Goal: Transaction & Acquisition: Book appointment/travel/reservation

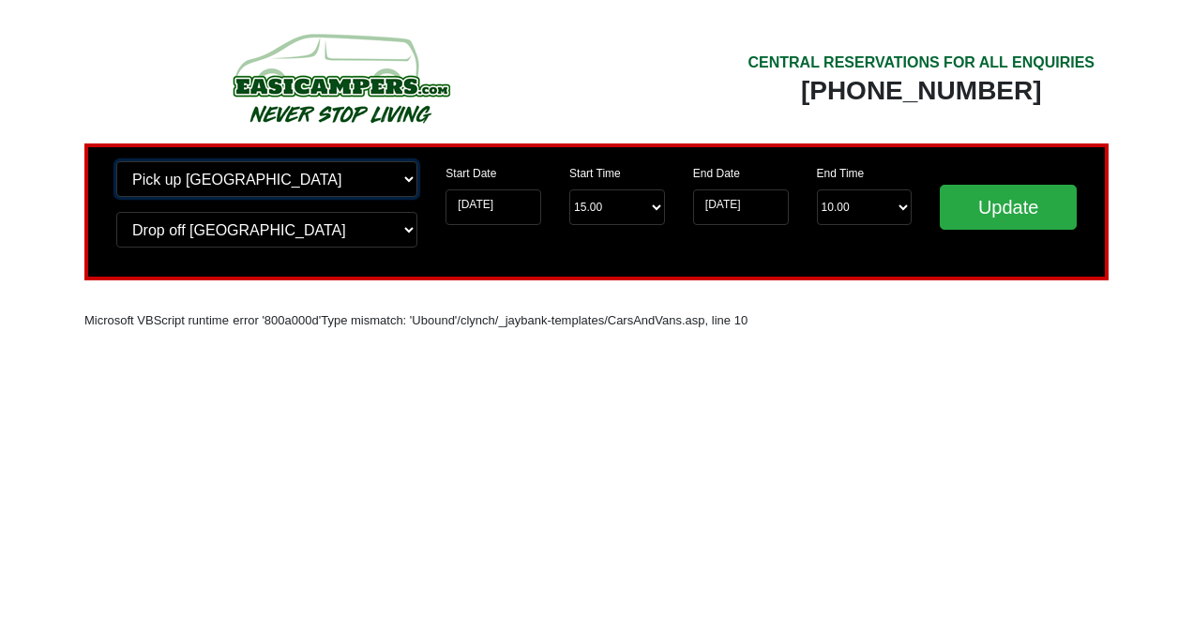
click at [409, 178] on select "Change pick up location? Pick up Edinburgh Birmingham Airport Blackburn Lancash…" at bounding box center [266, 179] width 301 height 36
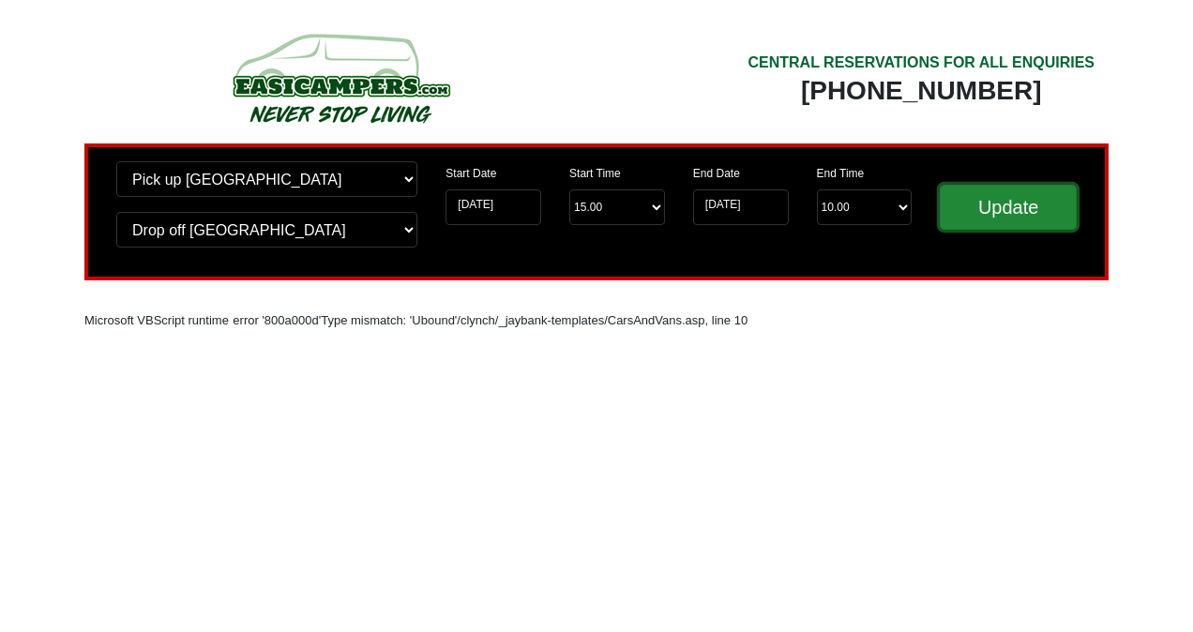
click at [1001, 205] on input "Update" at bounding box center [1008, 207] width 137 height 45
click at [1057, 391] on html "CENTRAL RESERVATIONS FOR ALL ENQUIRIES 00 44 ( 0 ) 1942 778899 Easicampers Book…" at bounding box center [596, 195] width 1193 height 391
click at [990, 209] on input "Update" at bounding box center [1008, 207] width 137 height 45
click at [531, 195] on input "[DATE]" at bounding box center [494, 207] width 96 height 36
click at [492, 199] on input "[DATE]" at bounding box center [494, 207] width 96 height 36
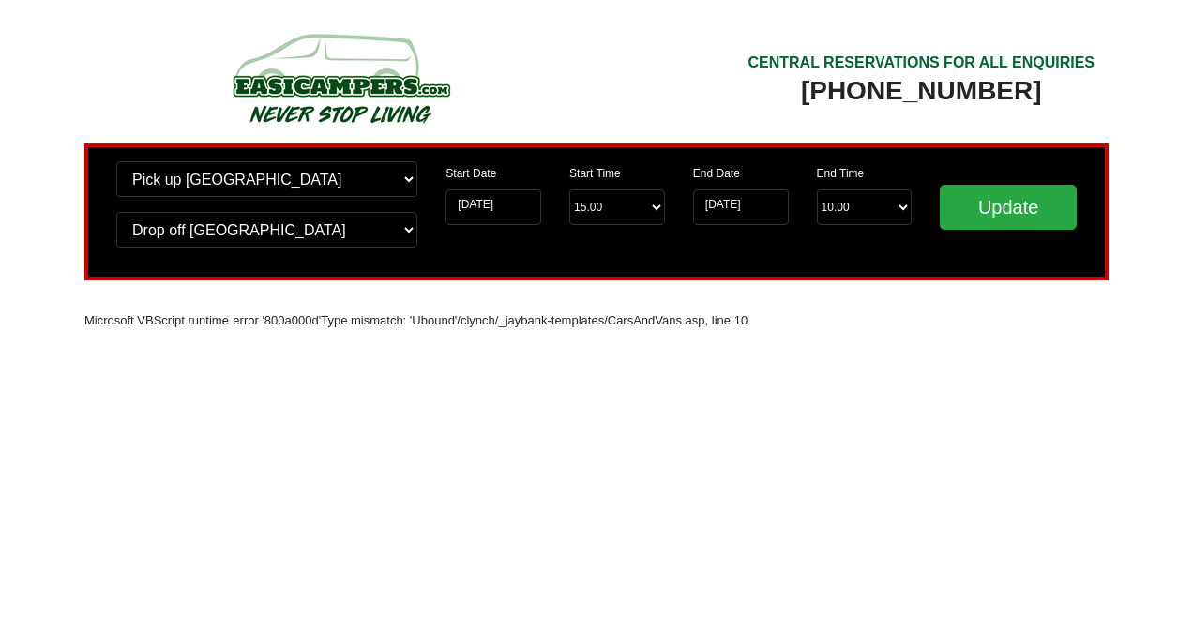
drag, startPoint x: 0, startPoint y: 0, endPoint x: 638, endPoint y: 20, distance: 638.2
click at [638, 20] on body "CENTRAL RESERVATIONS FOR ALL ENQUIRIES 00 44 ( 0 ) 1942 778899 Easicampers Book…" at bounding box center [596, 195] width 1193 height 391
click at [358, 99] on img at bounding box center [340, 77] width 356 height 103
click at [358, 87] on img at bounding box center [340, 77] width 356 height 103
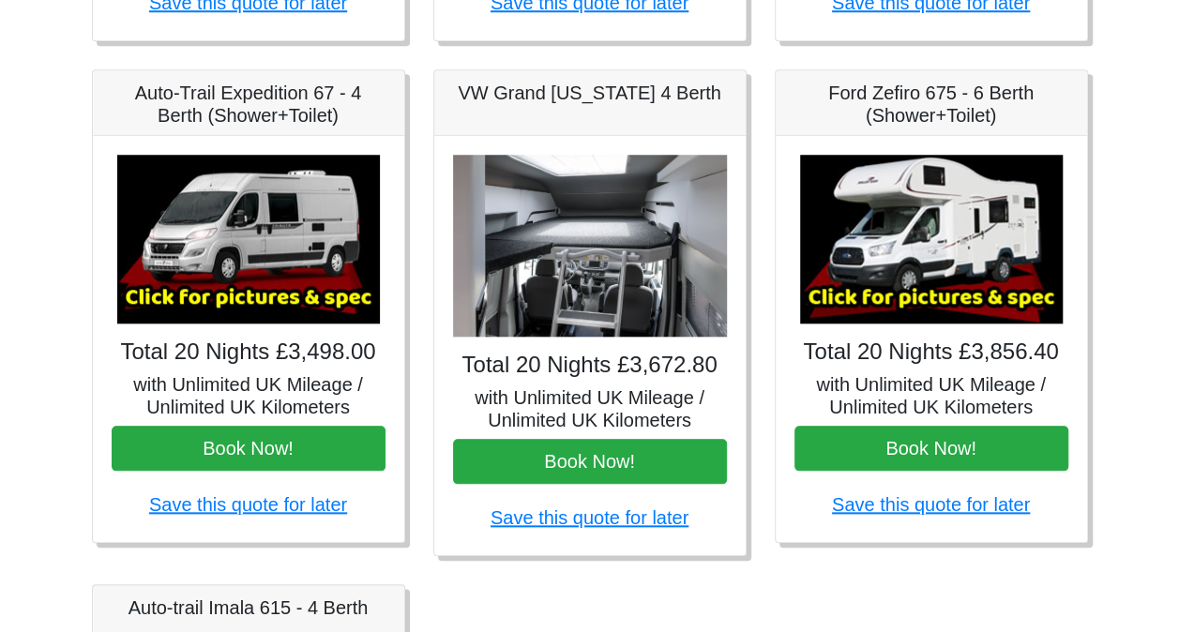
scroll to position [743, 0]
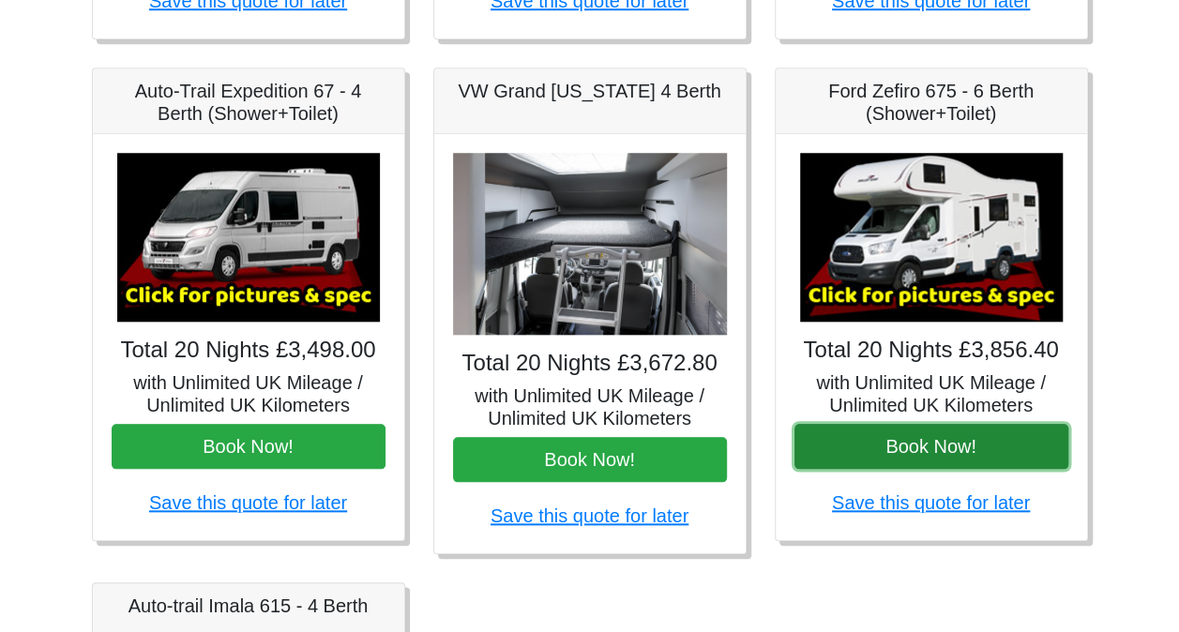
click at [950, 447] on button "Book Now!" at bounding box center [932, 446] width 274 height 45
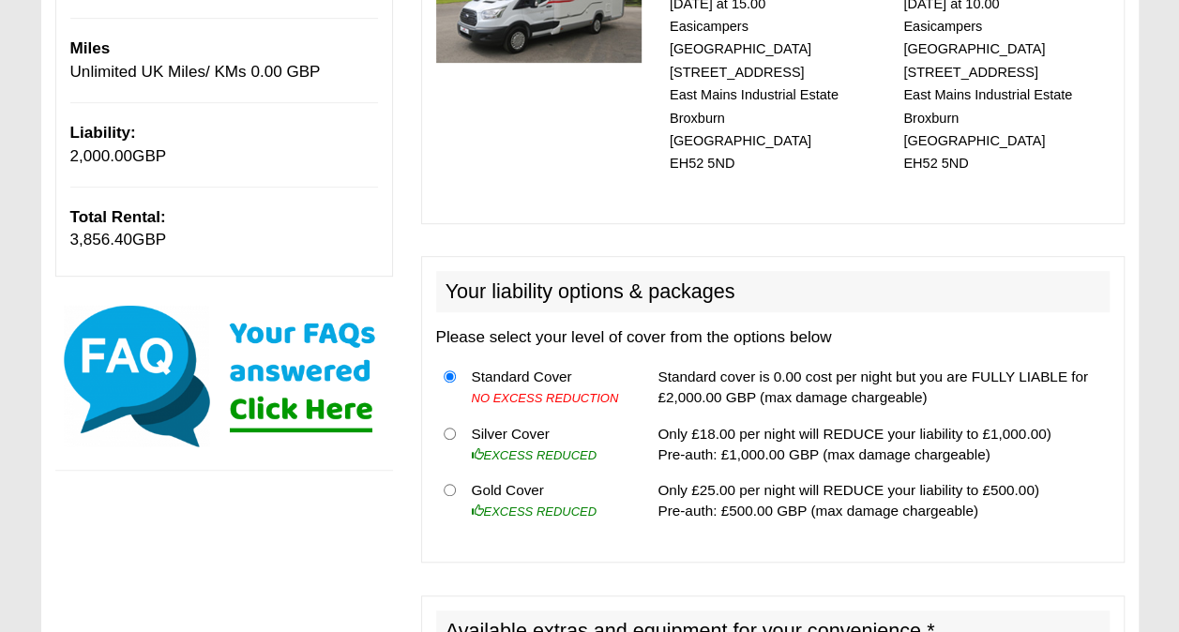
scroll to position [373, 0]
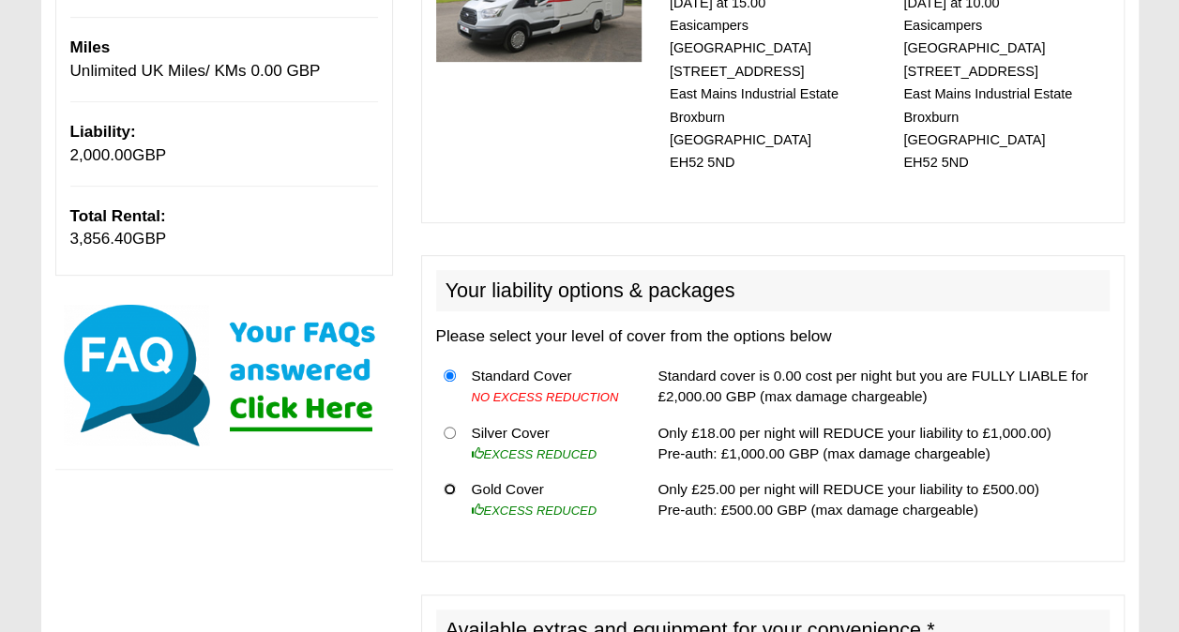
click at [448, 483] on input "radio" at bounding box center [450, 489] width 12 height 12
radio input "true"
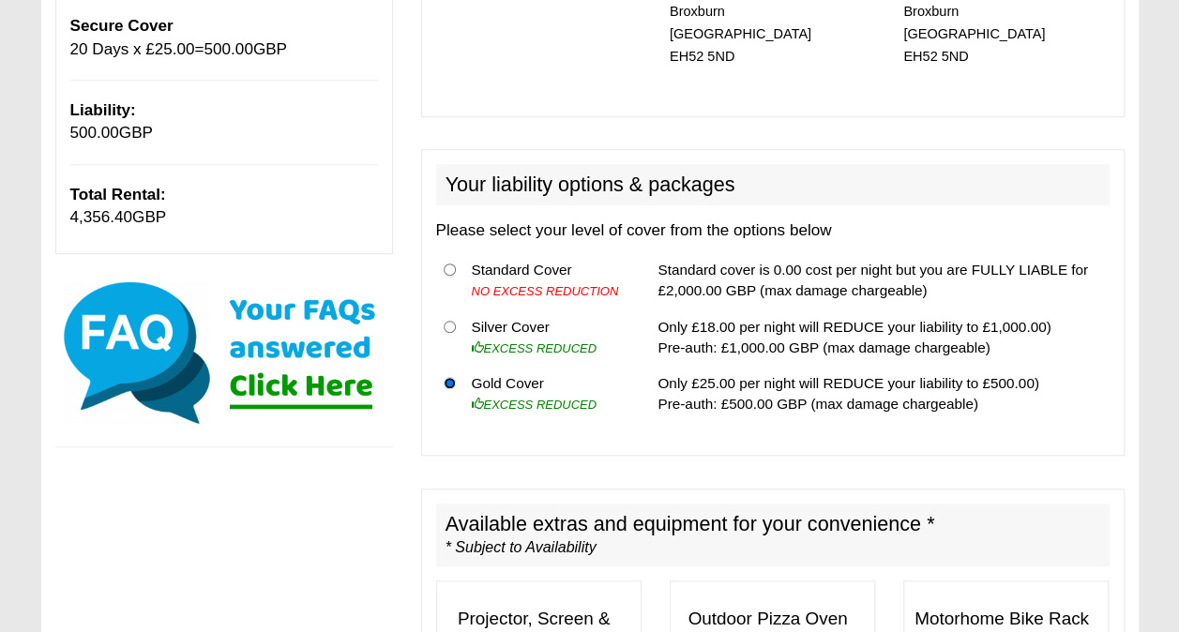
scroll to position [484, 0]
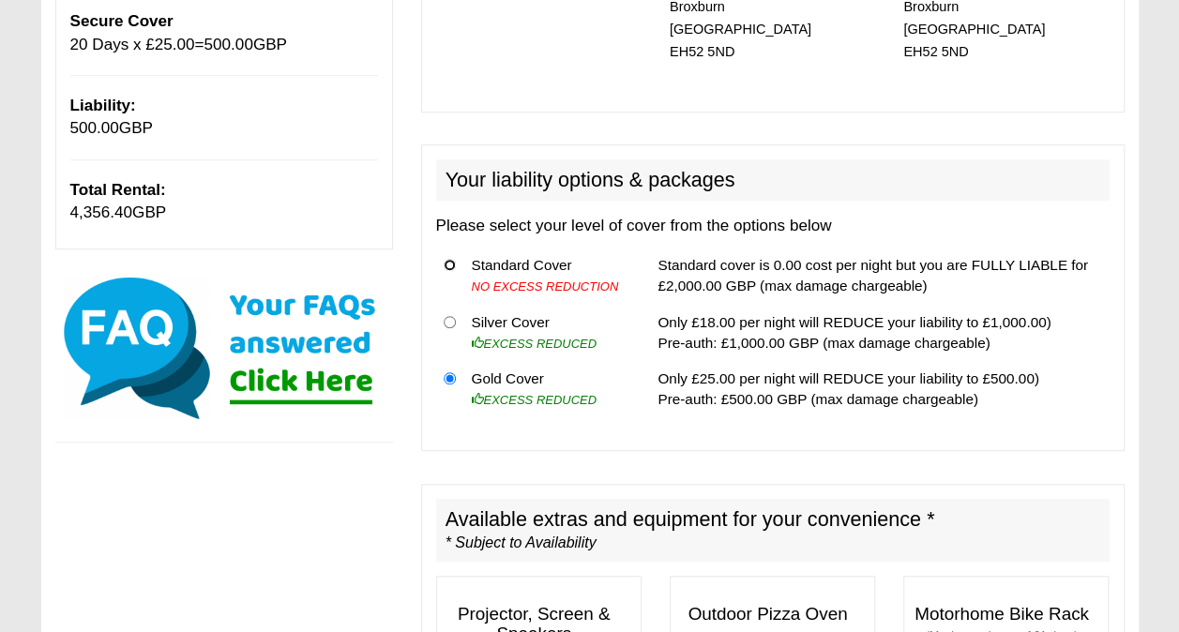
click at [451, 259] on input "radio" at bounding box center [450, 265] width 12 height 12
radio input "true"
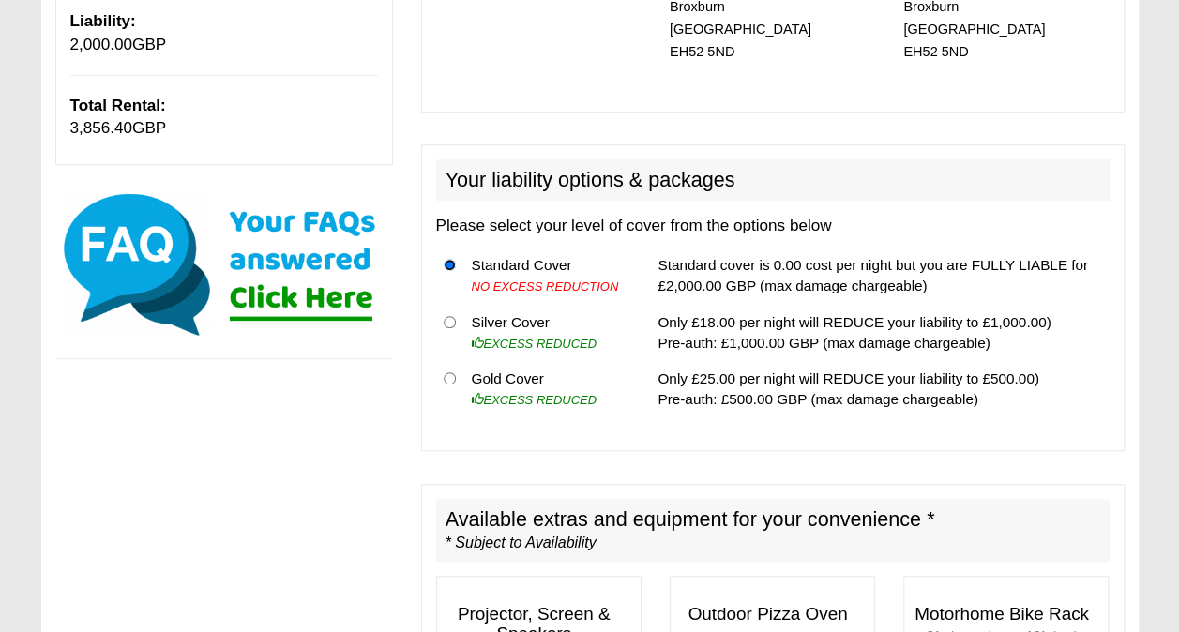
scroll to position [400, 0]
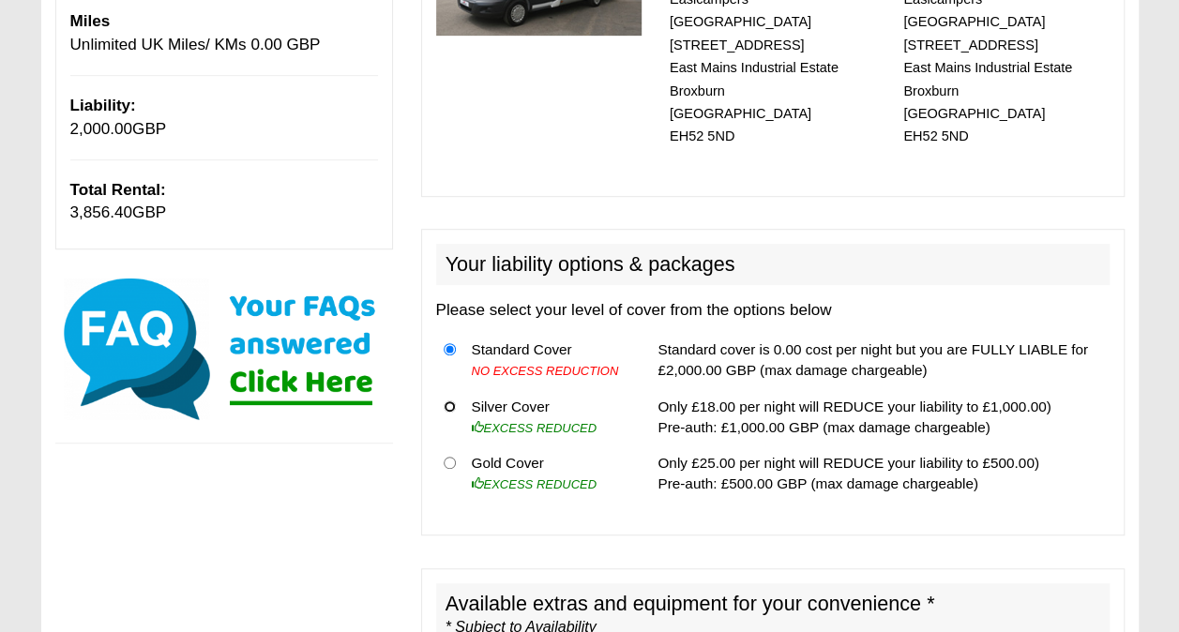
click at [447, 401] on input "radio" at bounding box center [450, 407] width 12 height 12
radio input "true"
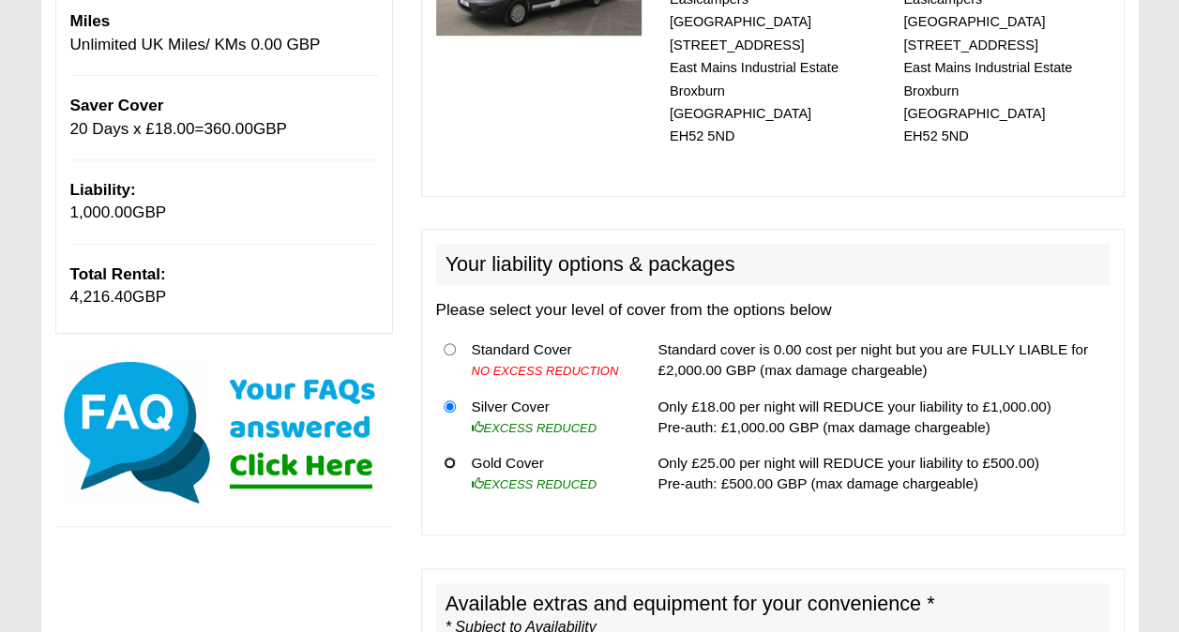
click at [445, 457] on input "radio" at bounding box center [450, 463] width 12 height 12
radio input "true"
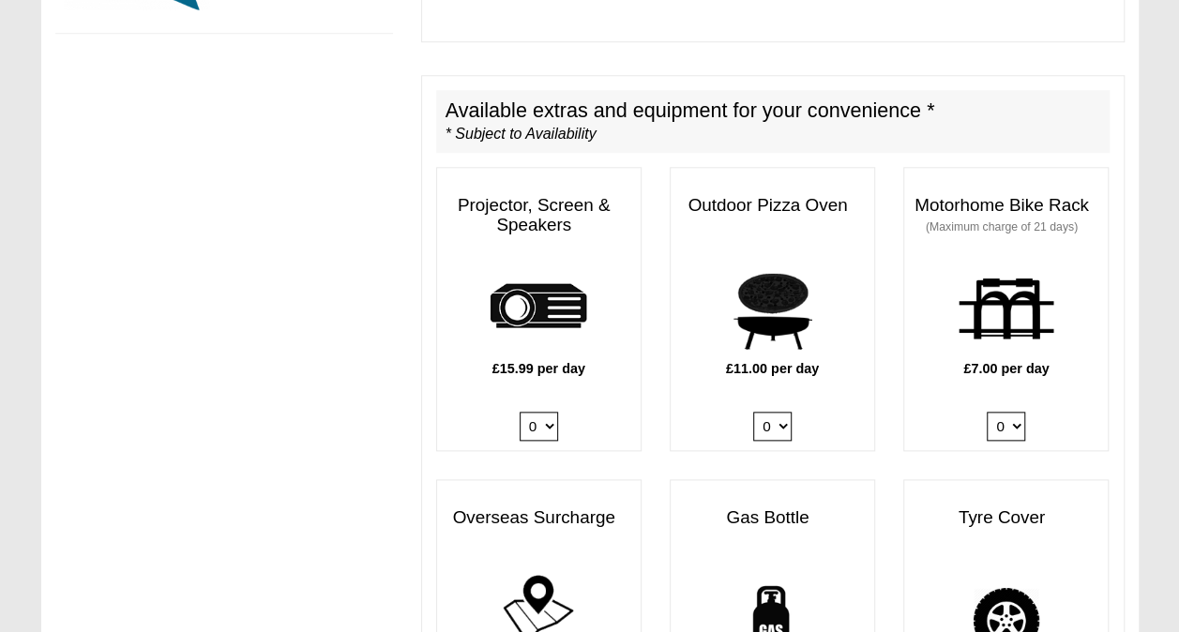
scroll to position [969, 0]
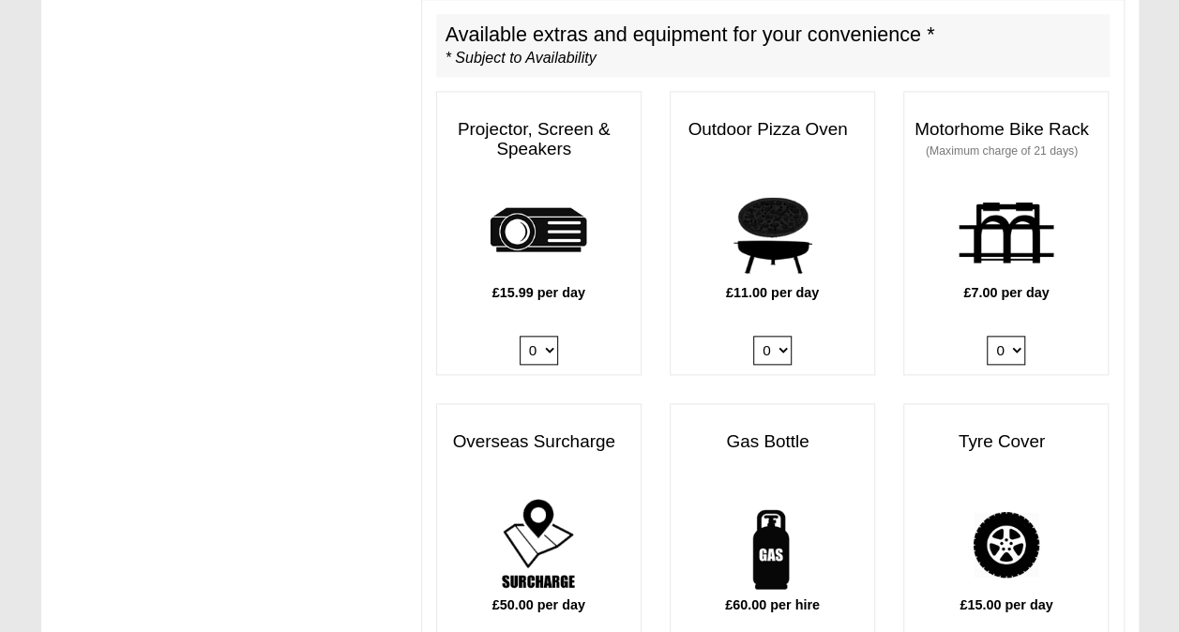
click at [1009, 336] on select "0 1" at bounding box center [1006, 350] width 38 height 29
select select "Motorhome Bike Rack x QTY 1 @ 7.00 GBP per day."
click at [987, 336] on select "0 1" at bounding box center [1006, 350] width 38 height 29
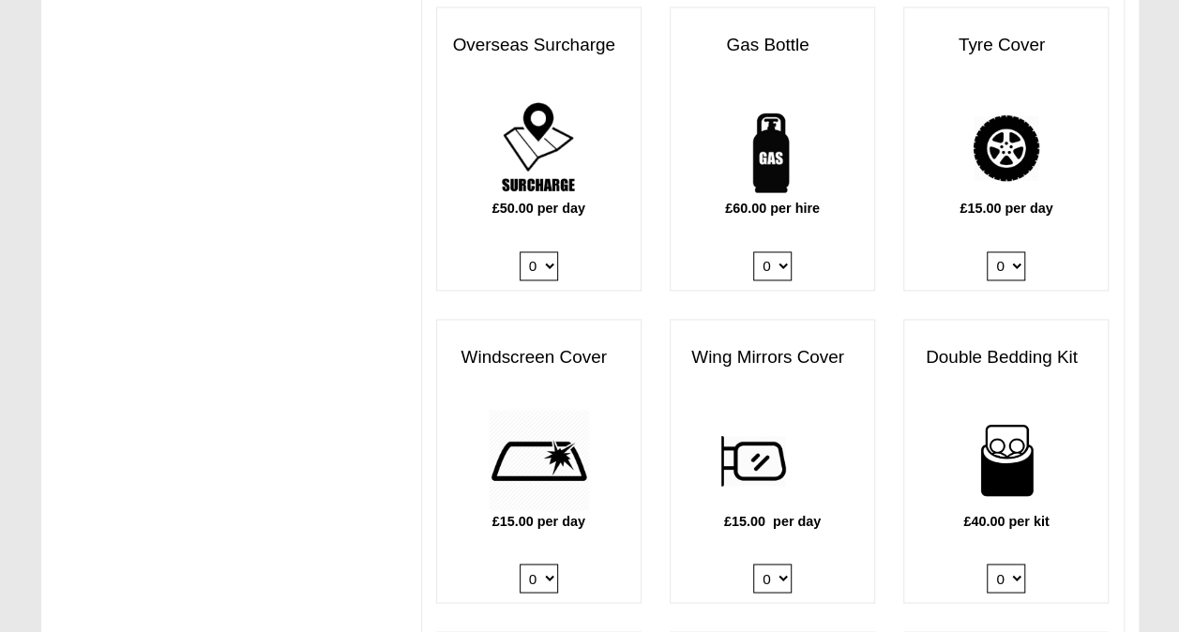
scroll to position [1368, 0]
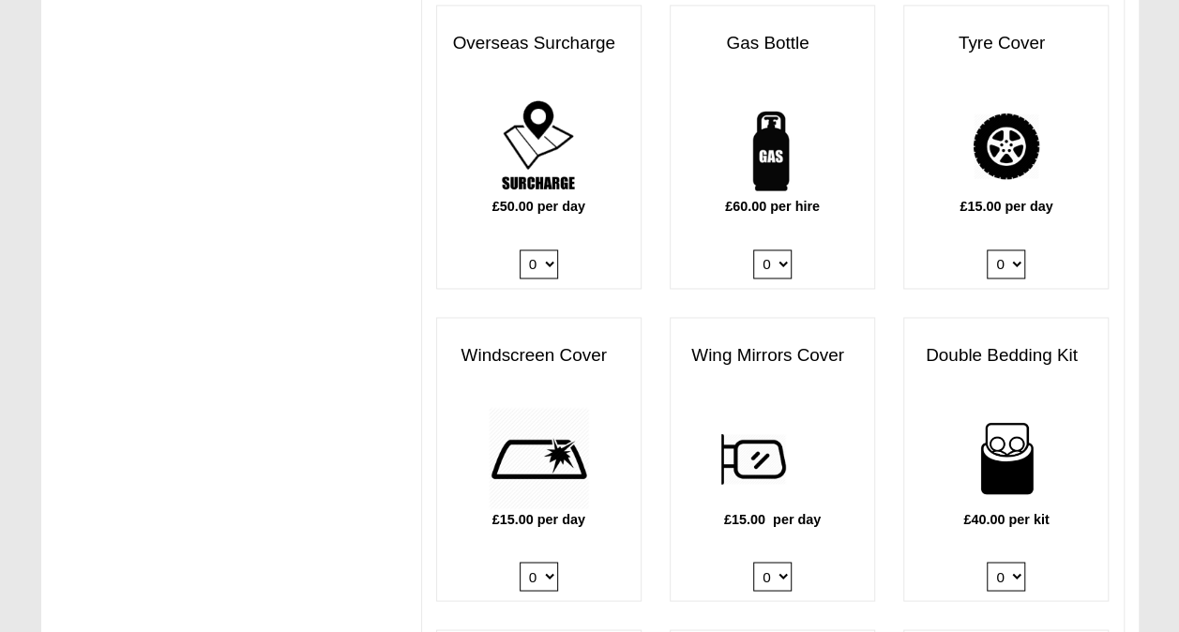
click at [1015, 250] on select "0 1" at bounding box center [1006, 264] width 38 height 29
select select "Tyre Cover @ 15.00 GBP per day."
click at [987, 250] on select "0 1" at bounding box center [1006, 264] width 38 height 29
click at [550, 562] on select "0 1" at bounding box center [539, 576] width 38 height 29
select select "Windscreen Cover @ 15.00 GBP per day."
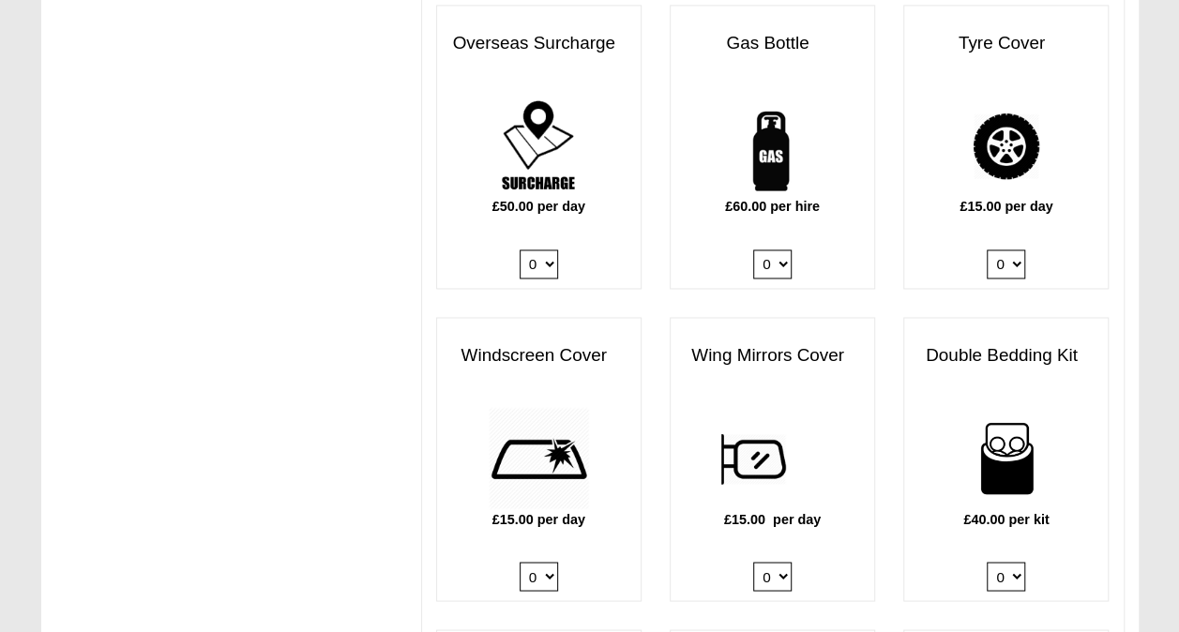
click at [520, 562] on select "0 1" at bounding box center [539, 576] width 38 height 29
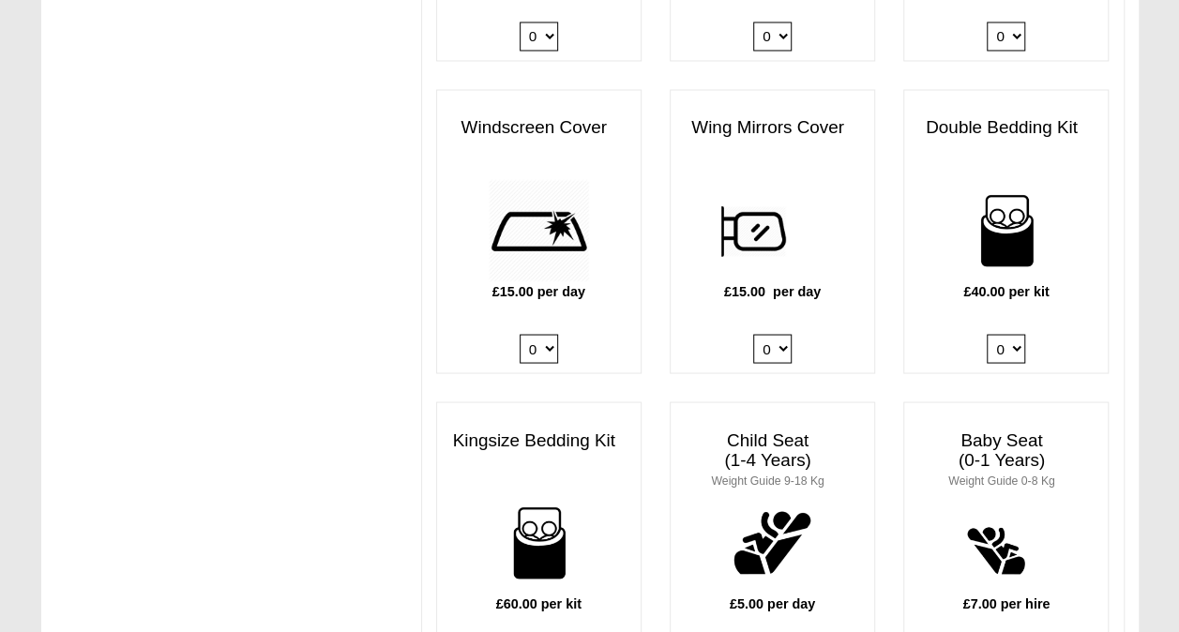
scroll to position [1606, 0]
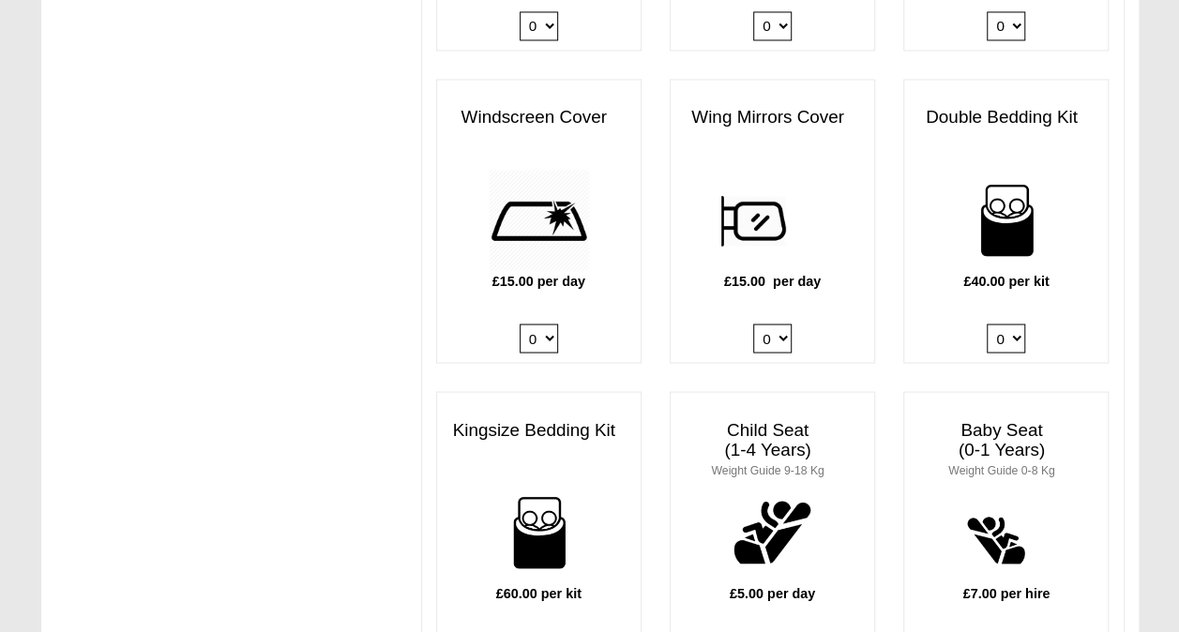
click at [780, 324] on select "0 1" at bounding box center [772, 338] width 38 height 29
select select "Wing Mirrors Cover @ 15.00 GBP per day."
click at [753, 324] on select "0 1" at bounding box center [772, 338] width 38 height 29
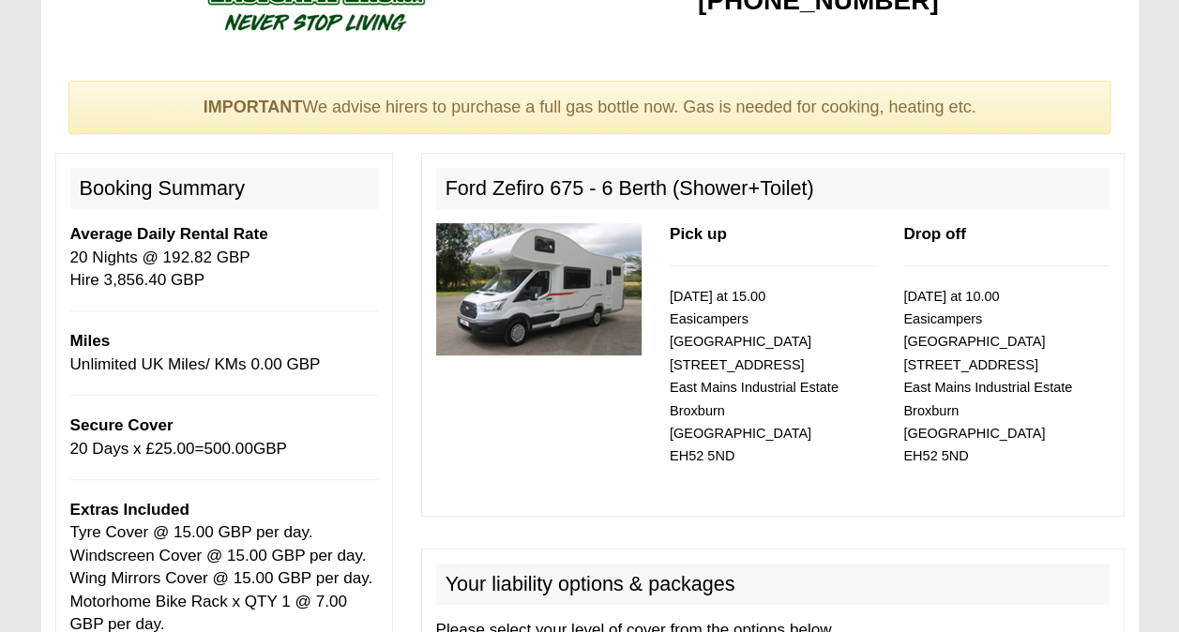
scroll to position [81, 0]
drag, startPoint x: 906, startPoint y: 0, endPoint x: 482, endPoint y: 499, distance: 654.9
click at [482, 516] on p at bounding box center [773, 527] width 704 height 23
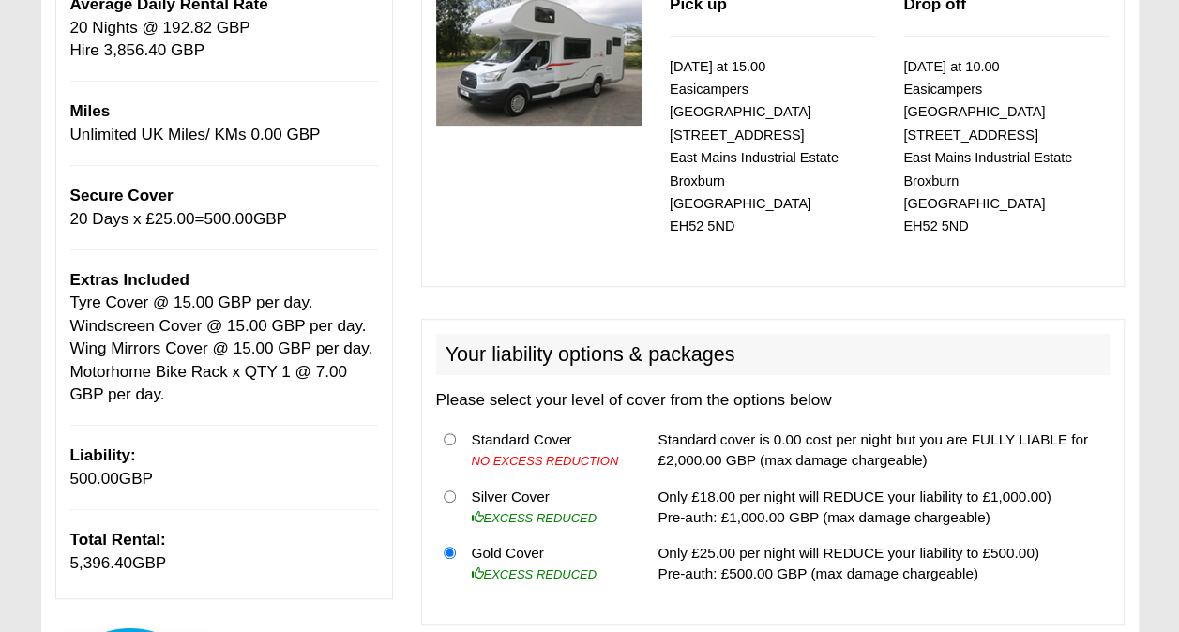
scroll to position [343, 0]
